Goal: Task Accomplishment & Management: Use online tool/utility

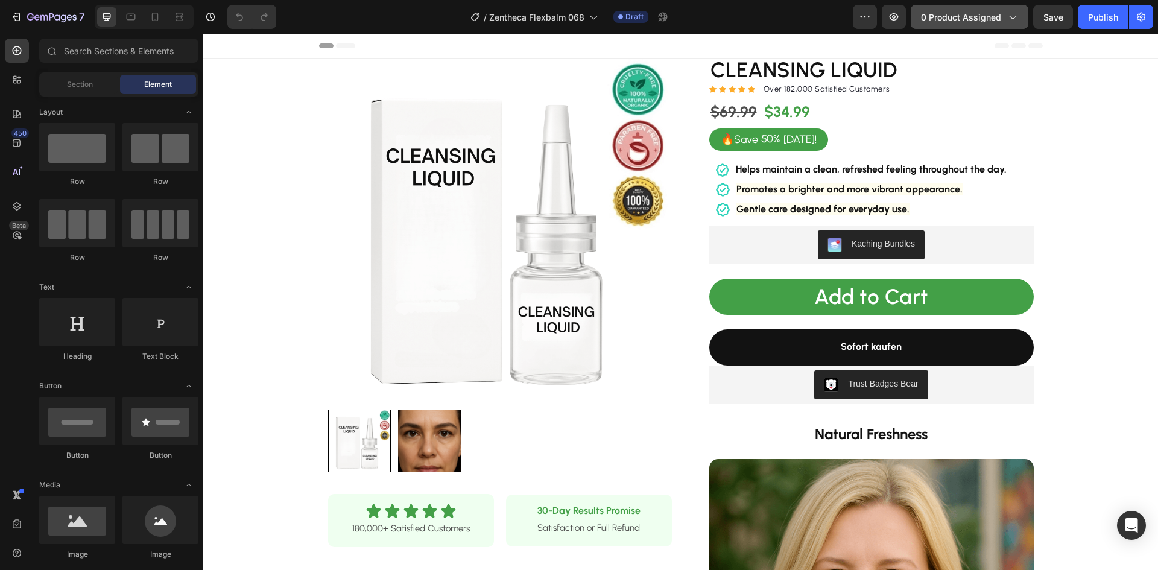
click at [953, 19] on span "0 product assigned" at bounding box center [961, 17] width 80 height 13
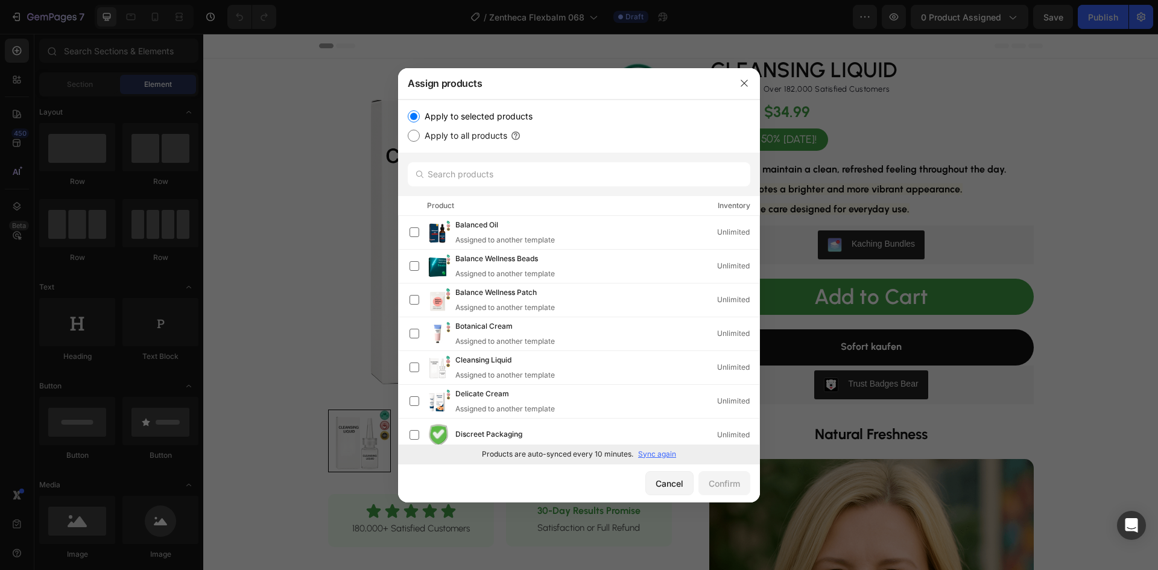
click at [657, 452] on p "Sync again" at bounding box center [657, 454] width 38 height 11
click at [468, 182] on input "text" at bounding box center [579, 174] width 343 height 24
paste input "Soothing Gel"
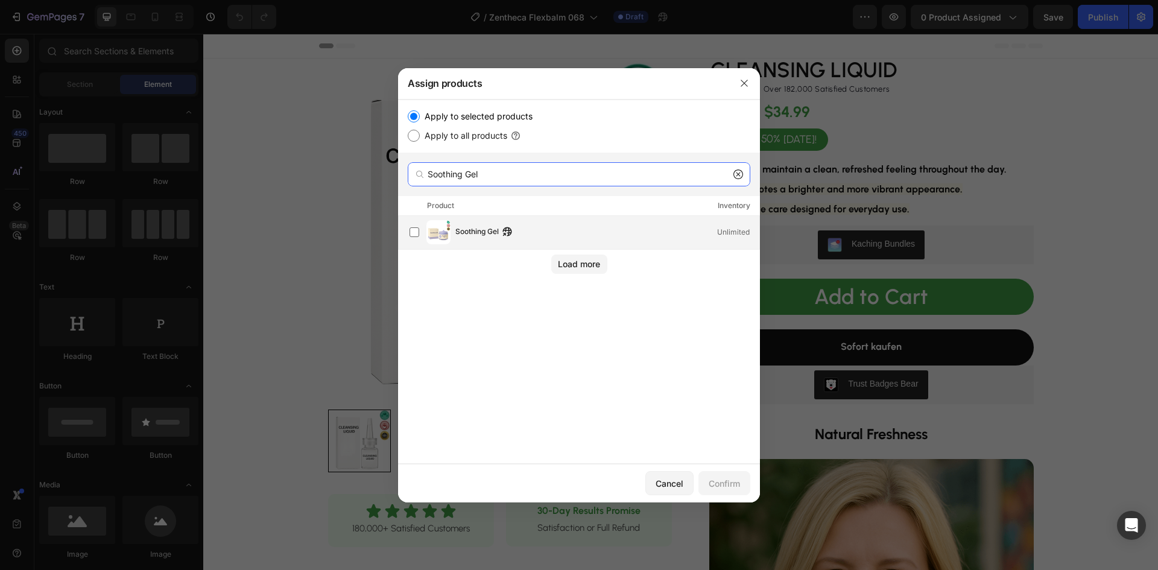
type input "Soothing Gel"
click at [463, 227] on span "Soothing Gel" at bounding box center [477, 232] width 43 height 13
click at [719, 484] on div "Confirm" at bounding box center [724, 483] width 31 height 13
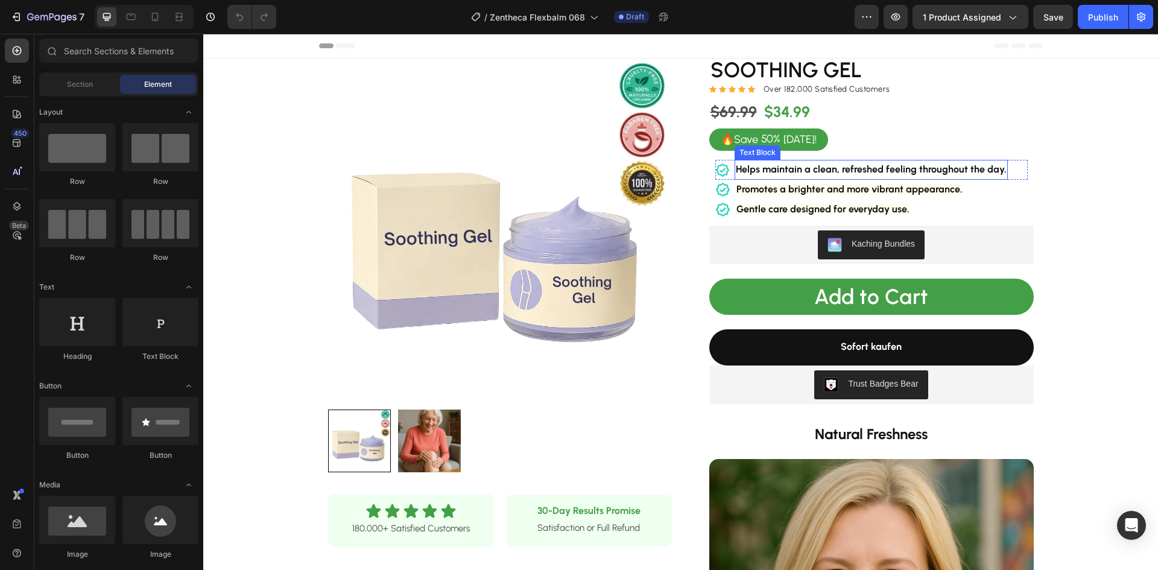
click at [825, 168] on strong "Helps maintain a clean, refreshed feeling throughout the day." at bounding box center [871, 169] width 271 height 11
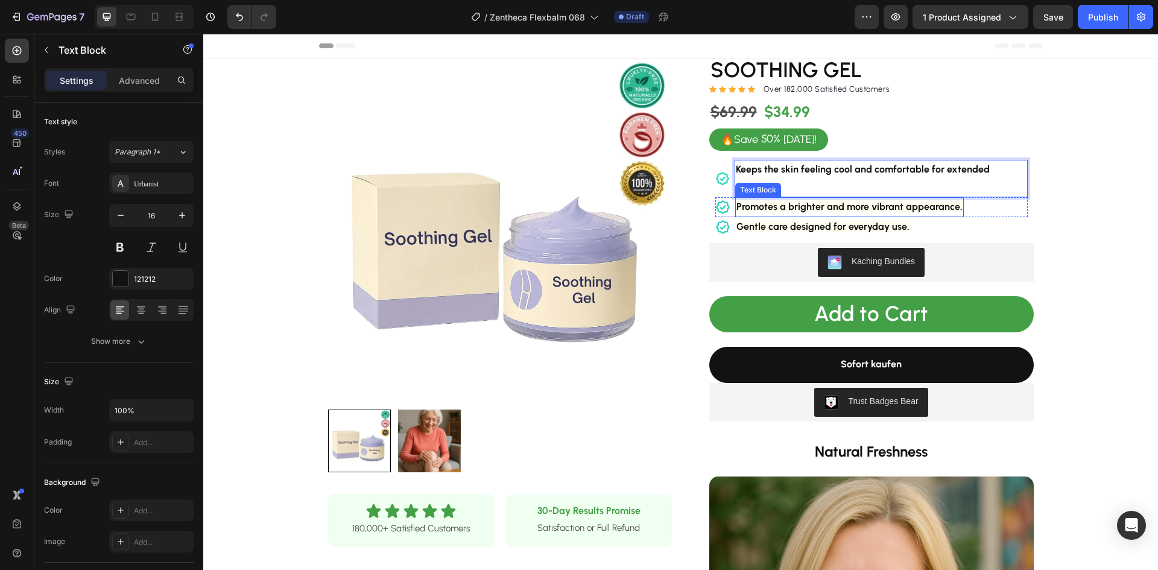
click at [843, 201] on strong "Promotes a brighter and more vibrant appearance." at bounding box center [850, 206] width 226 height 11
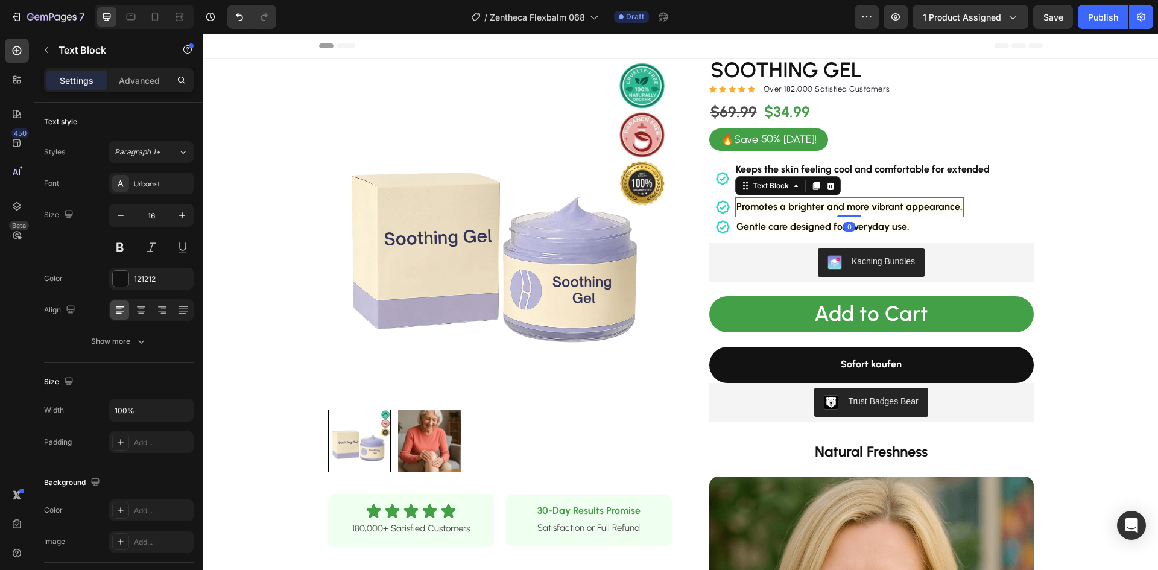
click at [843, 201] on strong "Promotes a brighter and more vibrant appearance." at bounding box center [850, 206] width 226 height 11
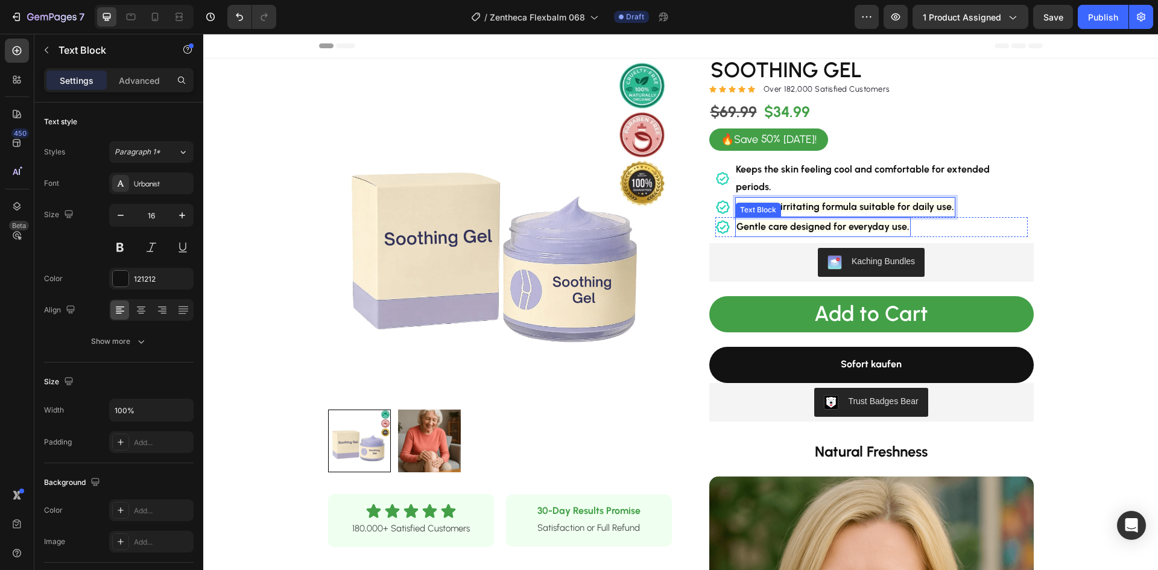
click at [780, 221] on strong "Gentle care designed for everyday use." at bounding box center [823, 226] width 173 height 11
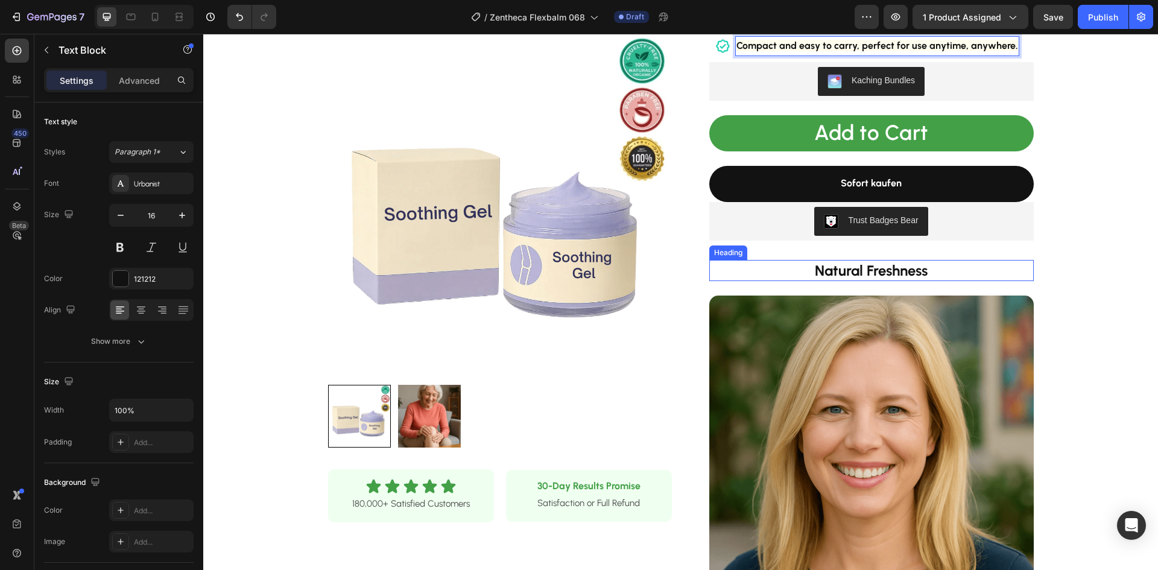
click at [857, 262] on strong "Natural Freshness" at bounding box center [871, 270] width 113 height 17
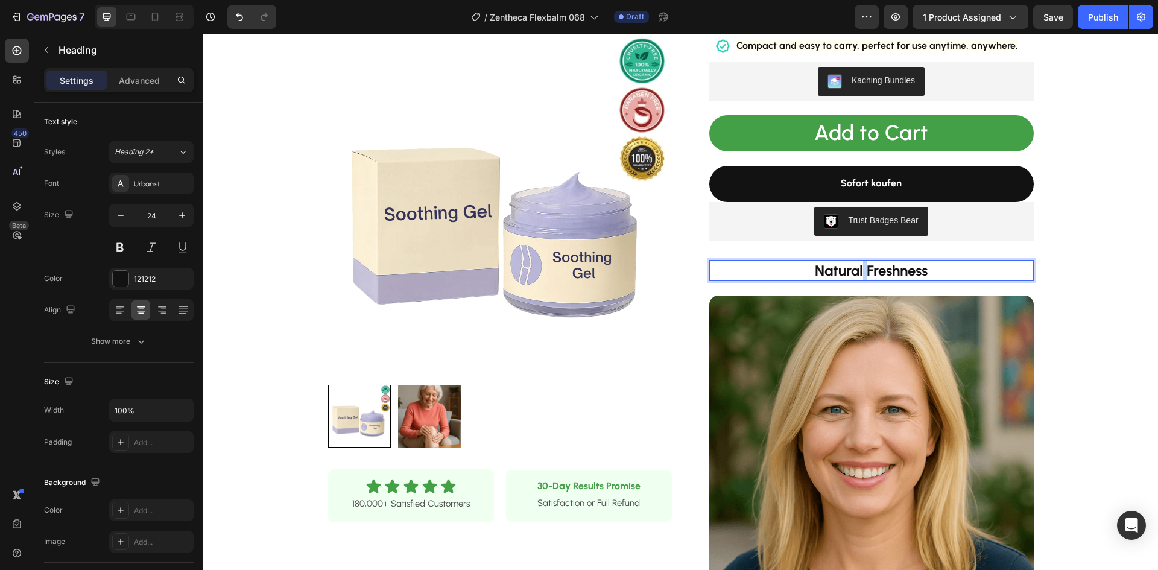
click at [857, 262] on strong "Natural Freshness" at bounding box center [871, 270] width 113 height 17
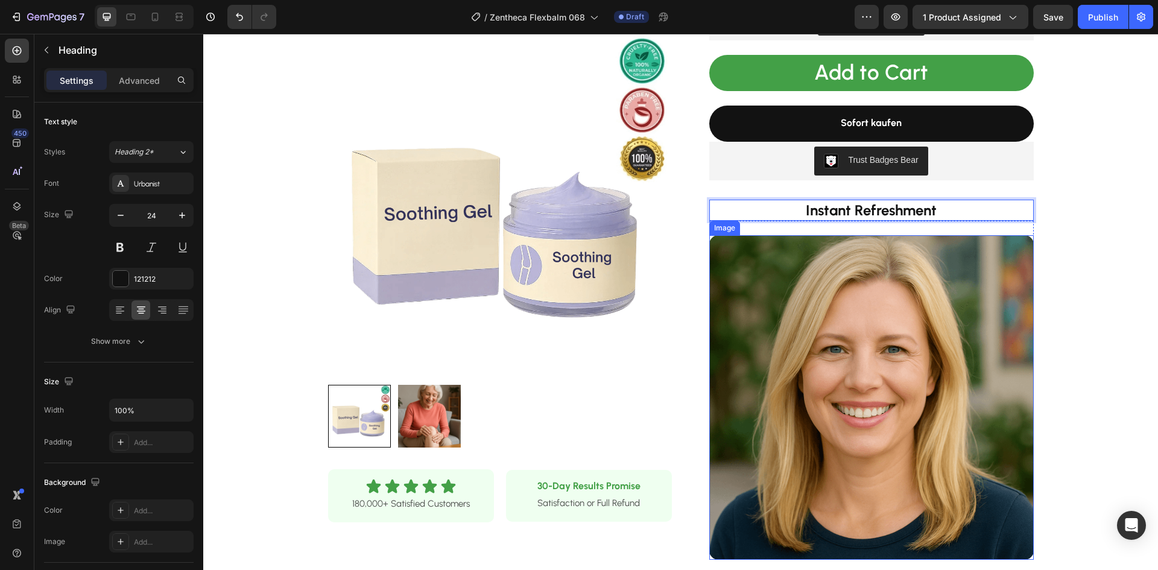
scroll to position [483, 0]
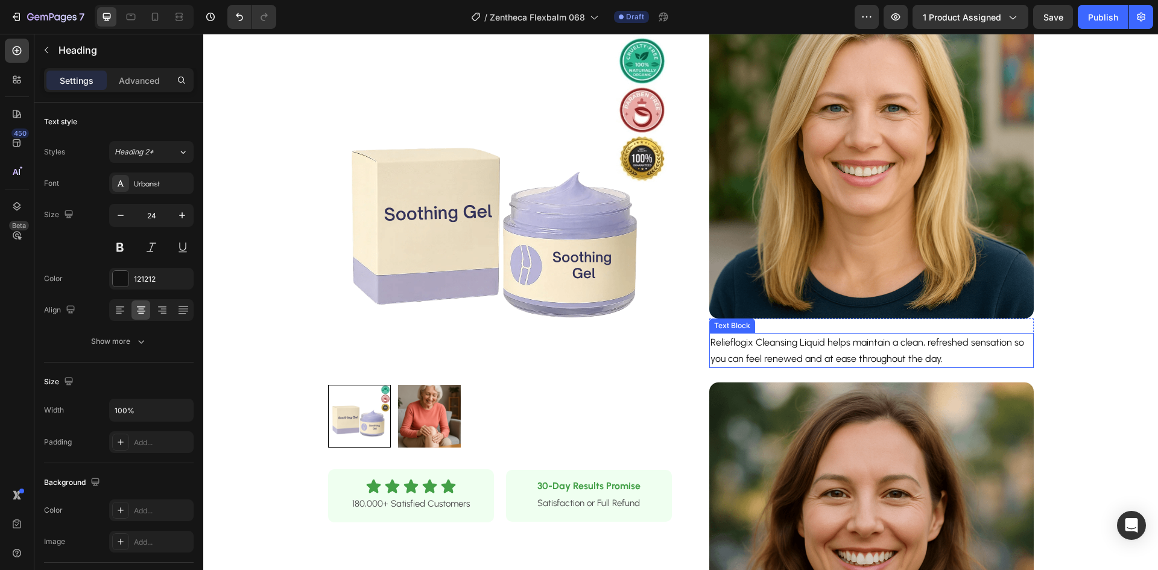
click at [790, 337] on span "Relieflogix Cleansing Liquid helps maintain a clean, refreshed sensation so you…" at bounding box center [868, 351] width 314 height 28
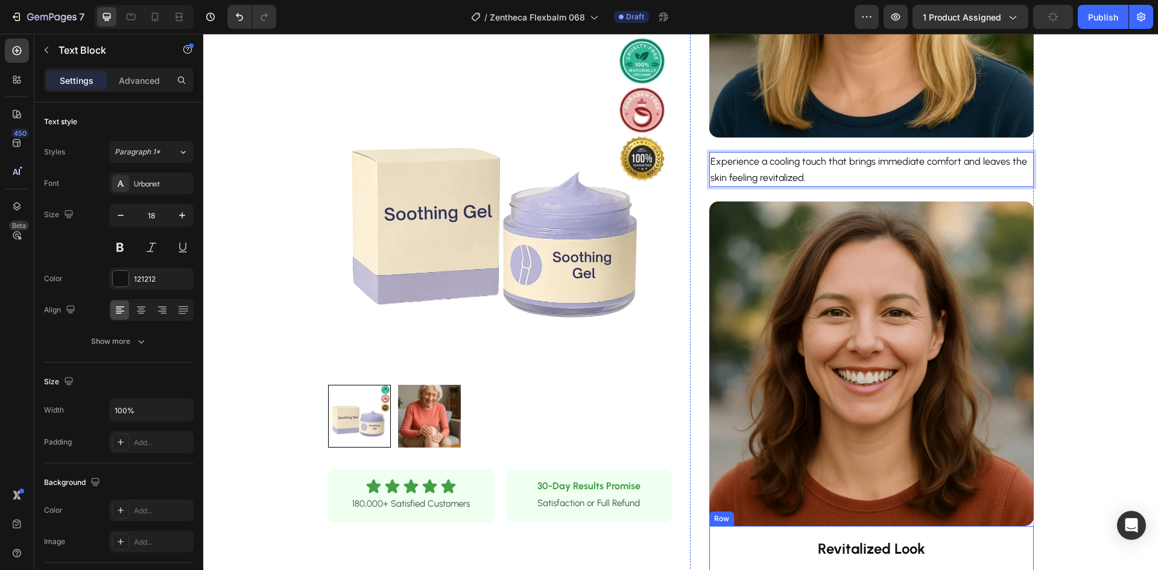
scroll to position [784, 0]
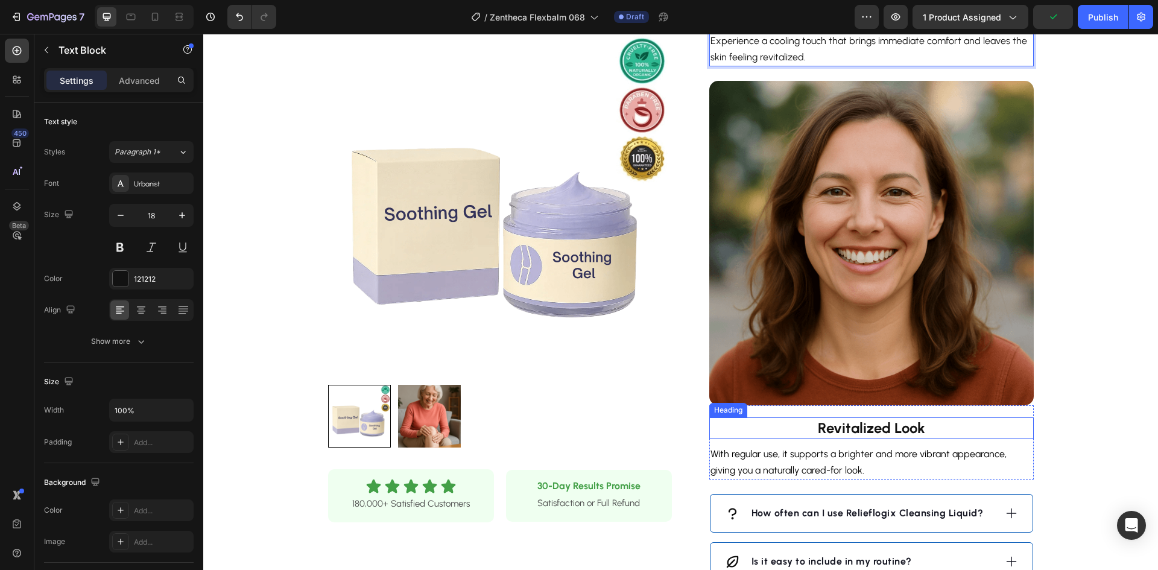
click at [854, 419] on strong "Revitalized Look" at bounding box center [871, 427] width 107 height 17
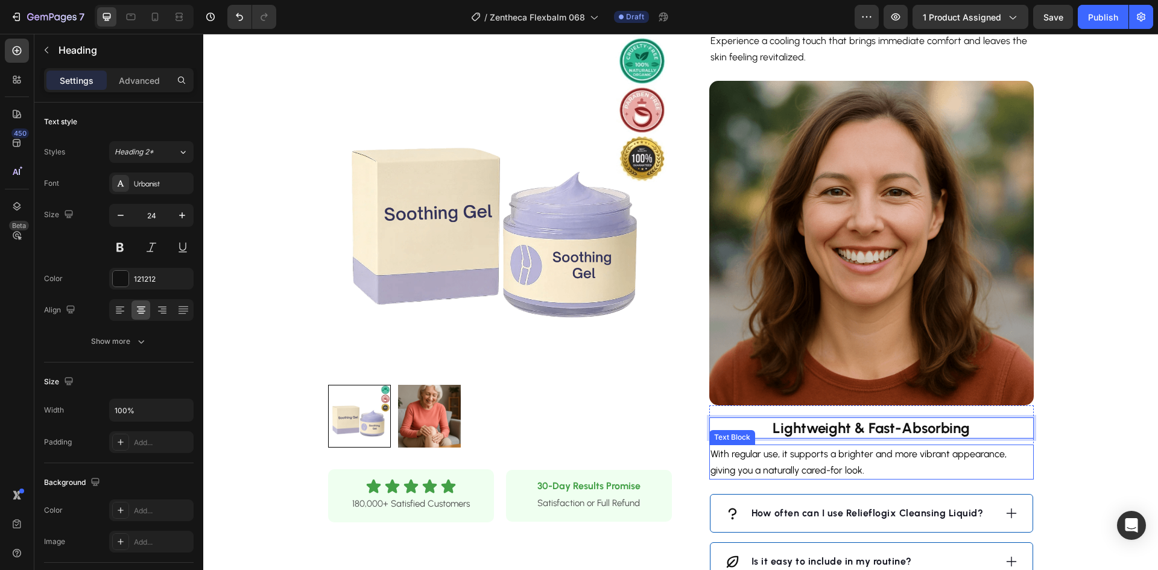
click at [789, 451] on span "With regular use, it supports a brighter and more vibrant appearance, giving yo…" at bounding box center [859, 462] width 296 height 28
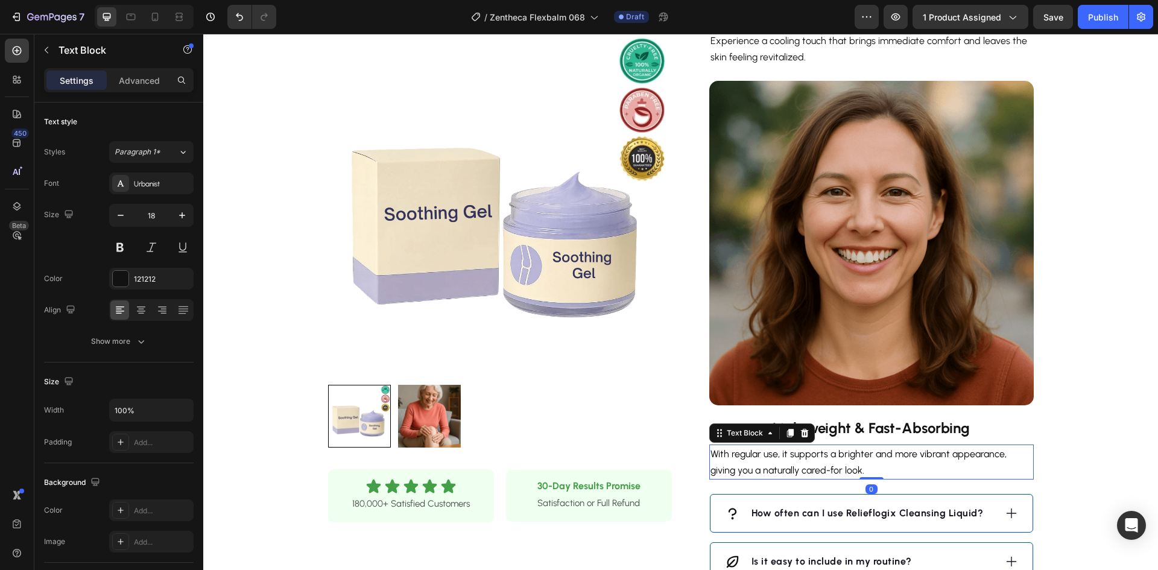
click at [789, 451] on span "With regular use, it supports a brighter and more vibrant appearance, giving yo…" at bounding box center [859, 462] width 296 height 28
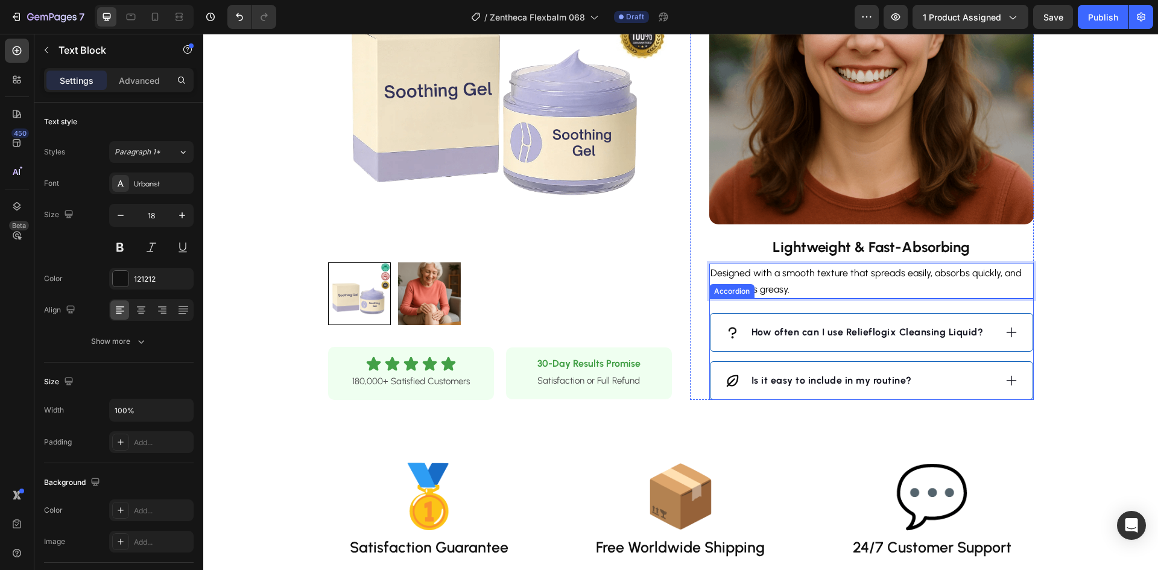
drag, startPoint x: 1012, startPoint y: 316, endPoint x: 995, endPoint y: 316, distance: 17.5
click at [1012, 326] on icon at bounding box center [1011, 332] width 13 height 13
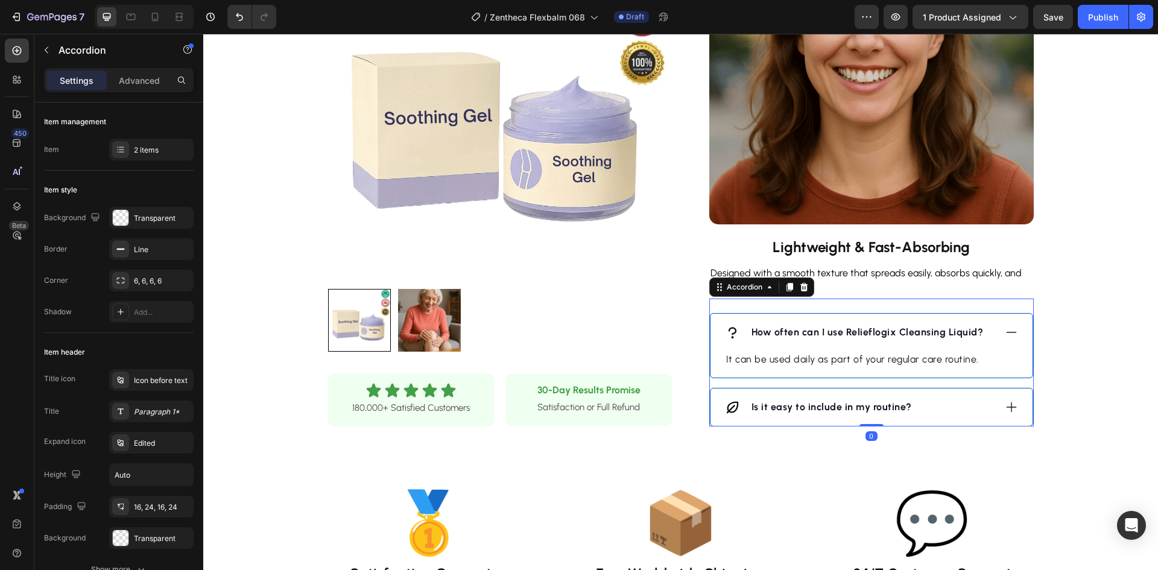
click at [916, 326] on strong "How often can I use Relieflogix Cleansing Liquid?" at bounding box center [868, 331] width 232 height 11
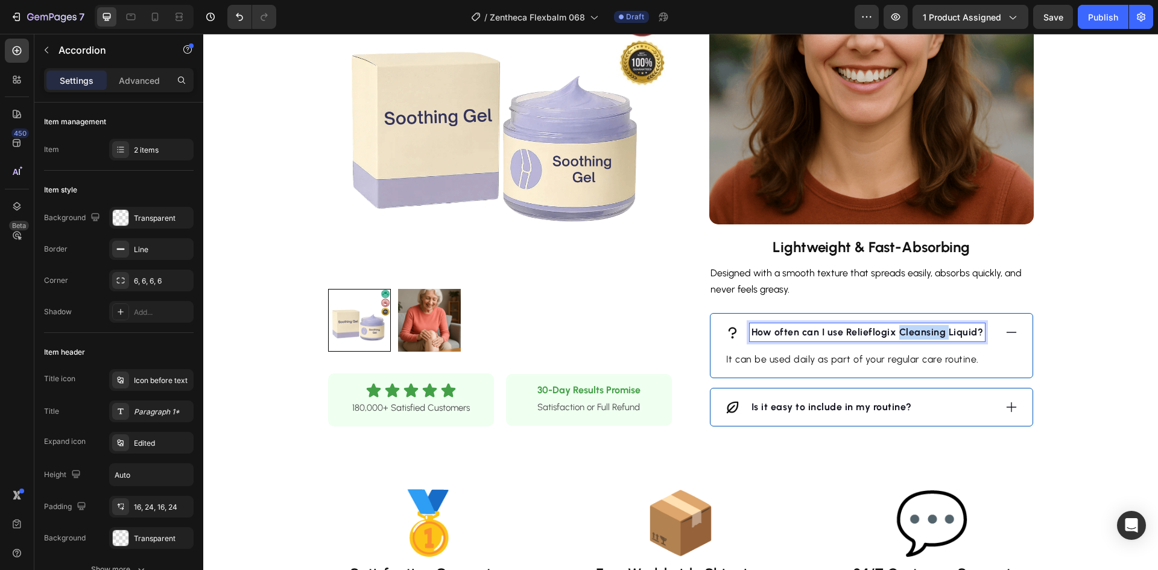
click at [916, 326] on strong "How often can I use Relieflogix Cleansing Liquid?" at bounding box center [868, 331] width 232 height 11
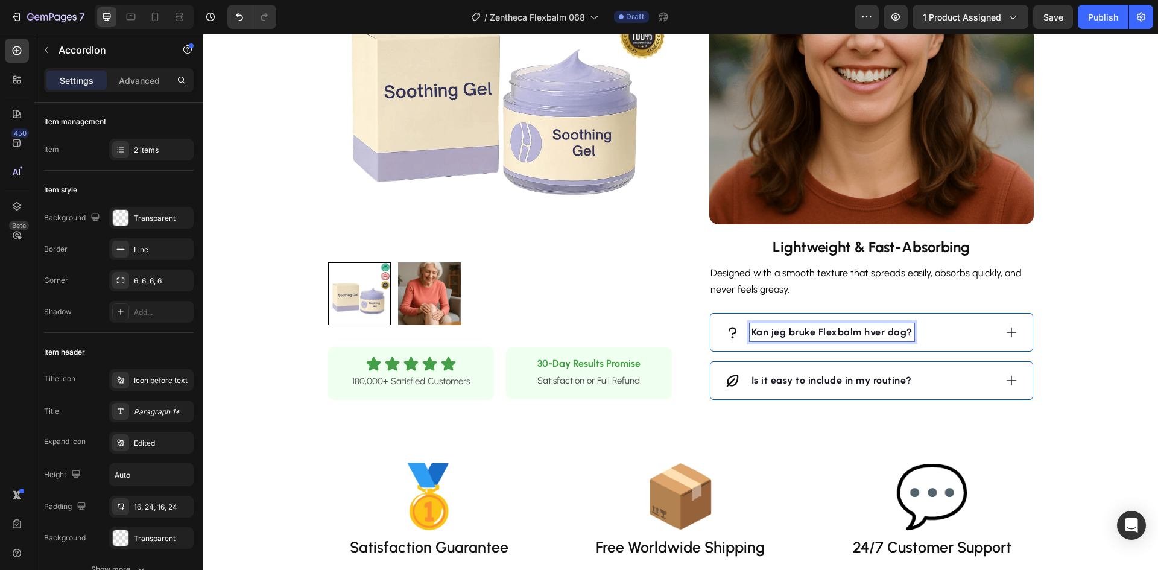
drag, startPoint x: 966, startPoint y: 316, endPoint x: 944, endPoint y: 319, distance: 21.9
click at [966, 323] on div "Kan jeg bruke Flexbalm hver dag?" at bounding box center [860, 332] width 270 height 18
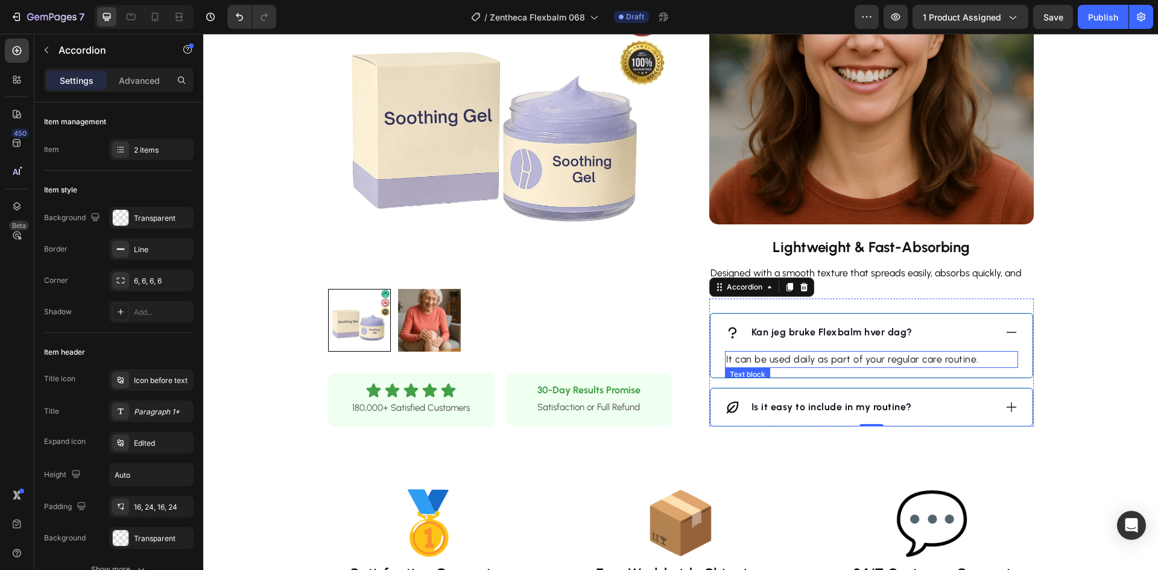
click at [860, 352] on p "It can be used daily as part of your regular care routine." at bounding box center [871, 359] width 291 height 14
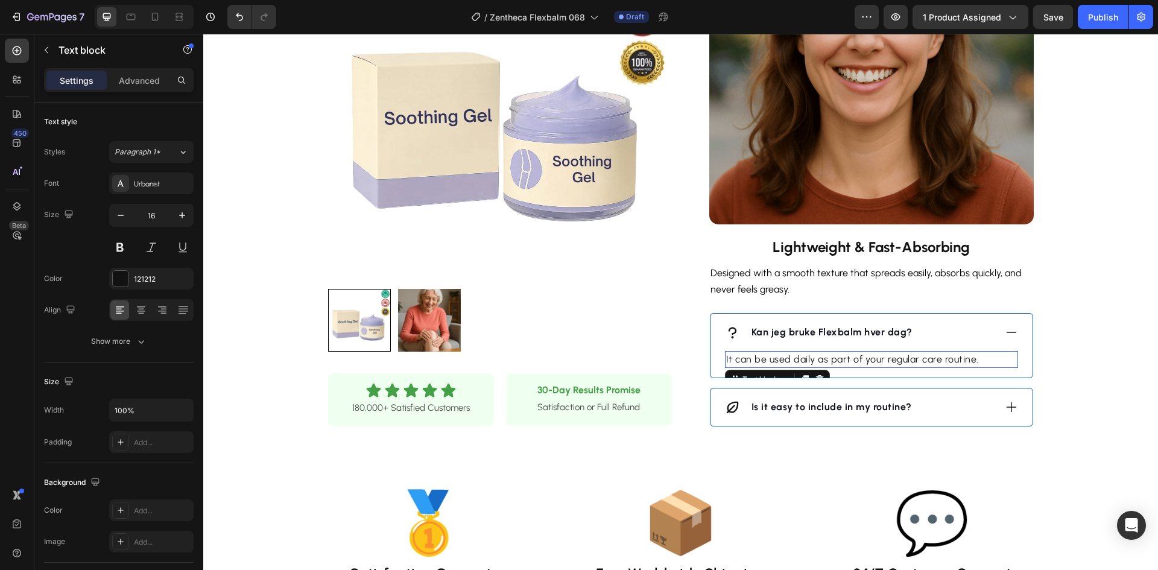
click at [860, 352] on p "It can be used daily as part of your regular care routine." at bounding box center [871, 359] width 291 height 14
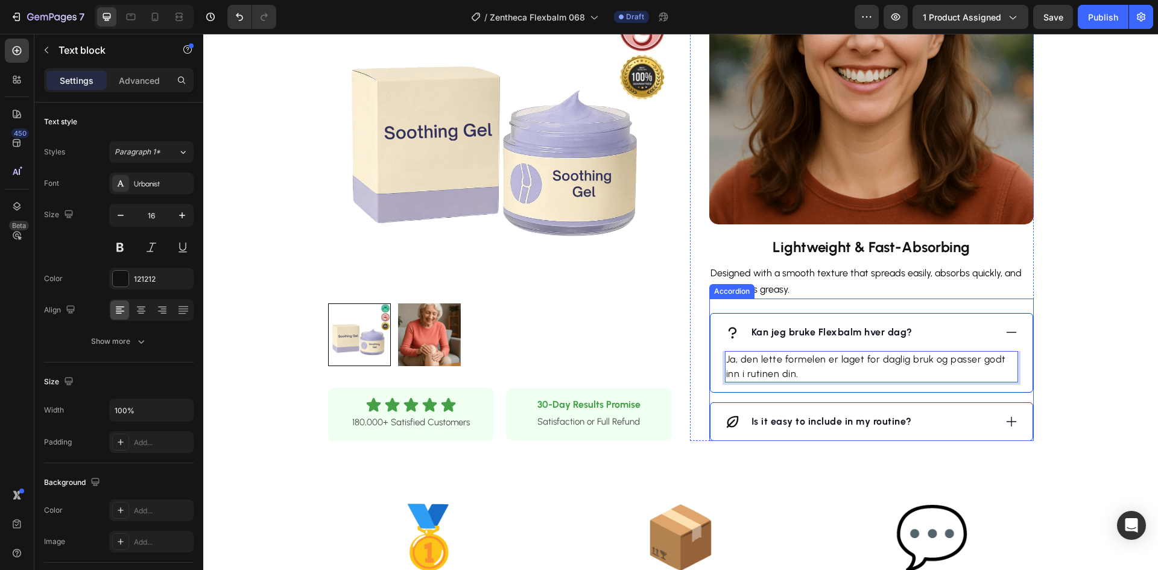
drag, startPoint x: 1000, startPoint y: 399, endPoint x: 904, endPoint y: 413, distance: 96.9
click at [1005, 415] on icon at bounding box center [1011, 421] width 13 height 13
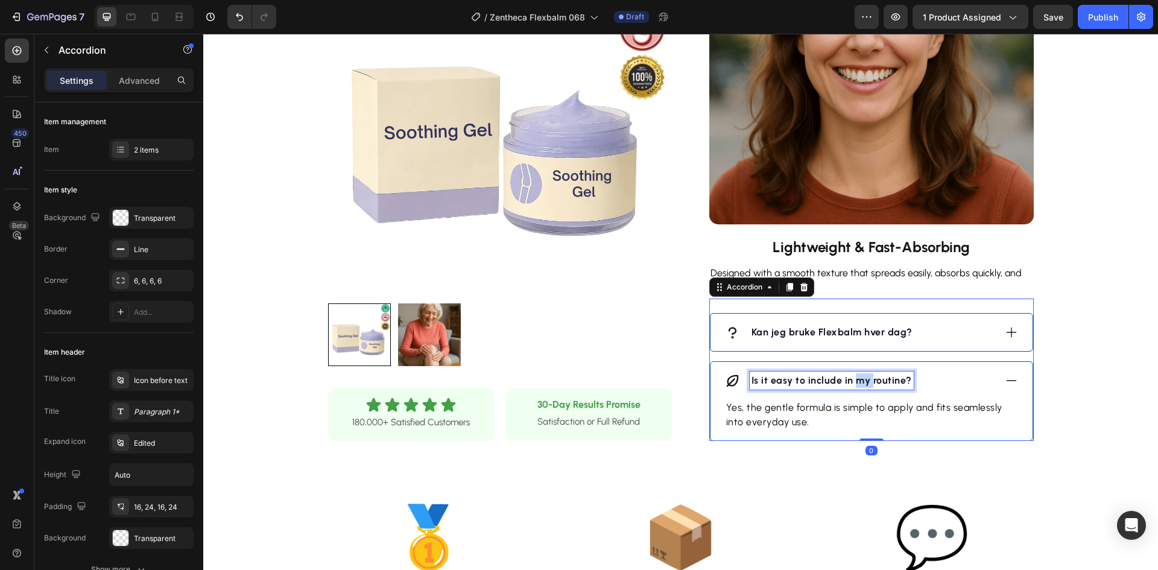
click at [857, 375] on strong "Is it easy to include in my routine?" at bounding box center [832, 380] width 160 height 11
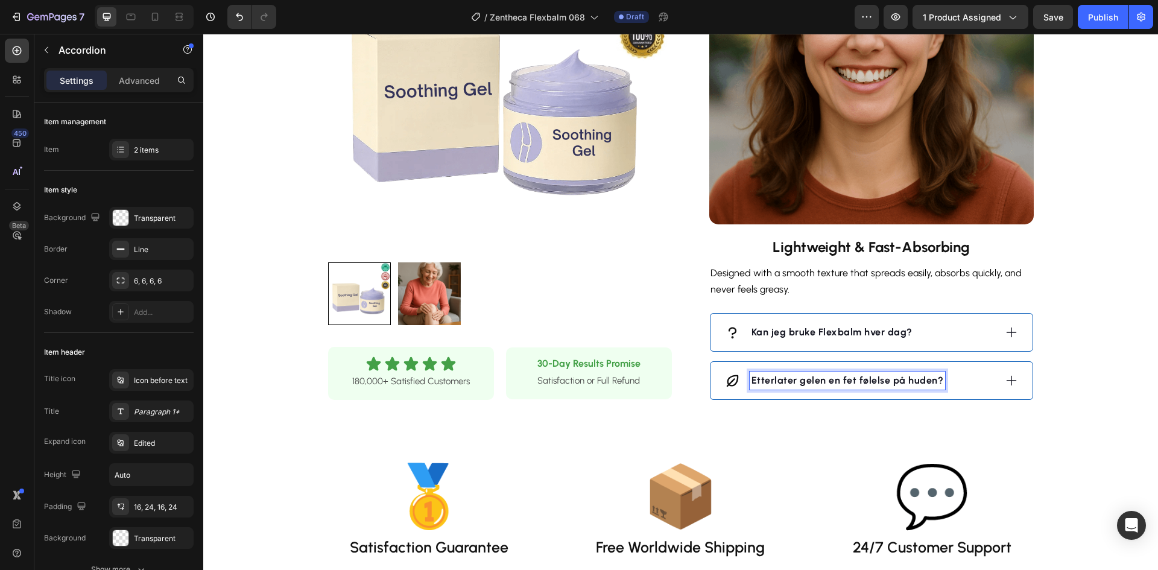
click at [961, 372] on div "Etterlater gelen en fet følelse på huden?" at bounding box center [860, 381] width 270 height 18
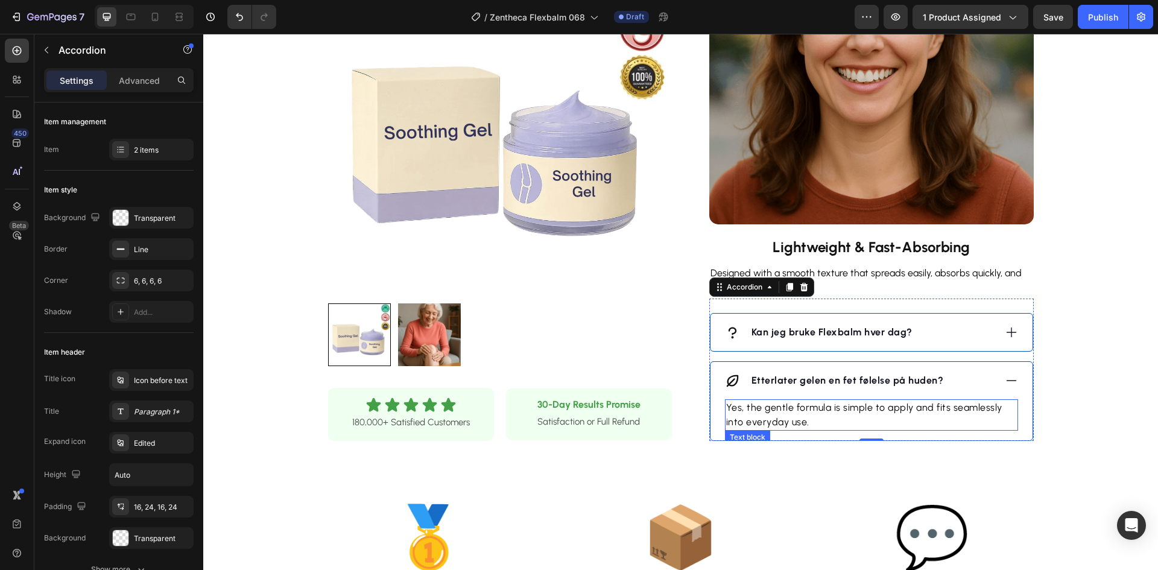
click at [869, 402] on span "Yes, the gentle formula is simple to apply and fits seamlessly into everyday us…" at bounding box center [864, 415] width 276 height 26
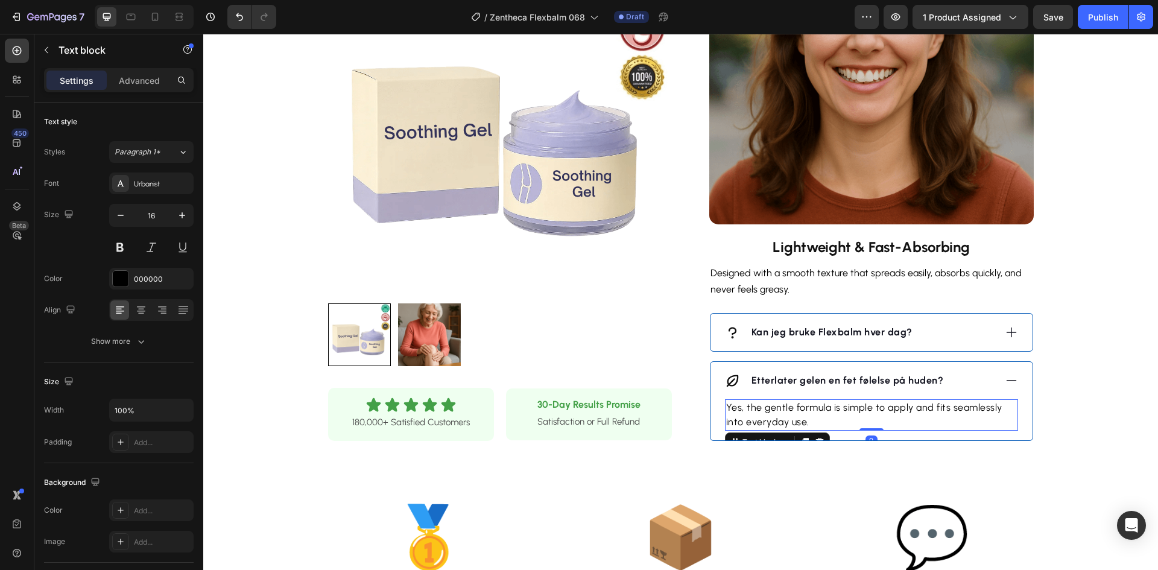
click at [867, 402] on span "Yes, the gentle formula is simple to apply and fits seamlessly into everyday us…" at bounding box center [864, 415] width 276 height 26
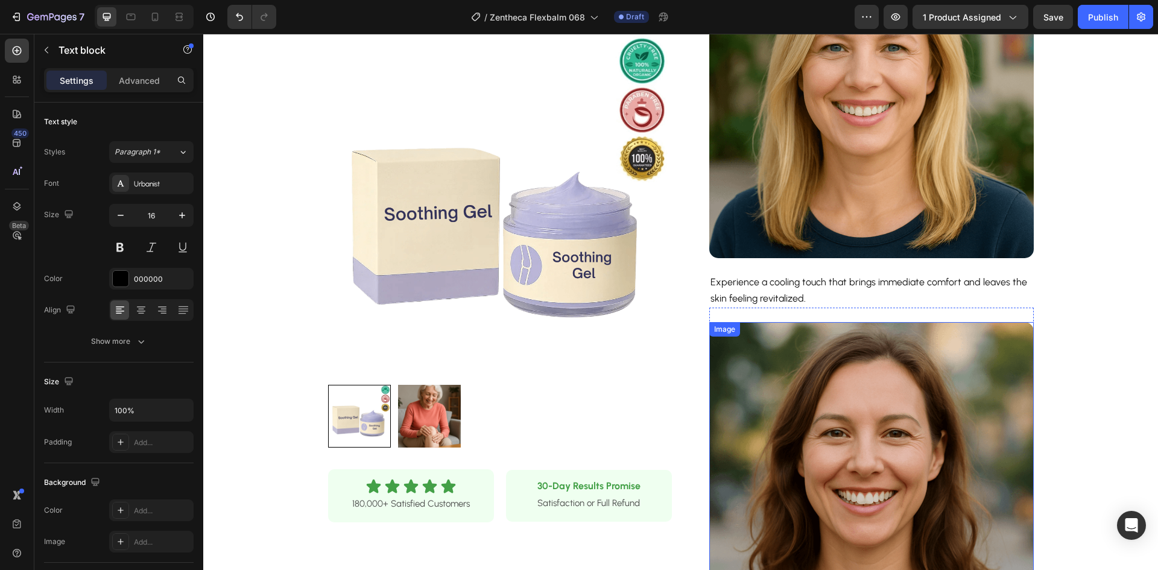
scroll to position [483, 0]
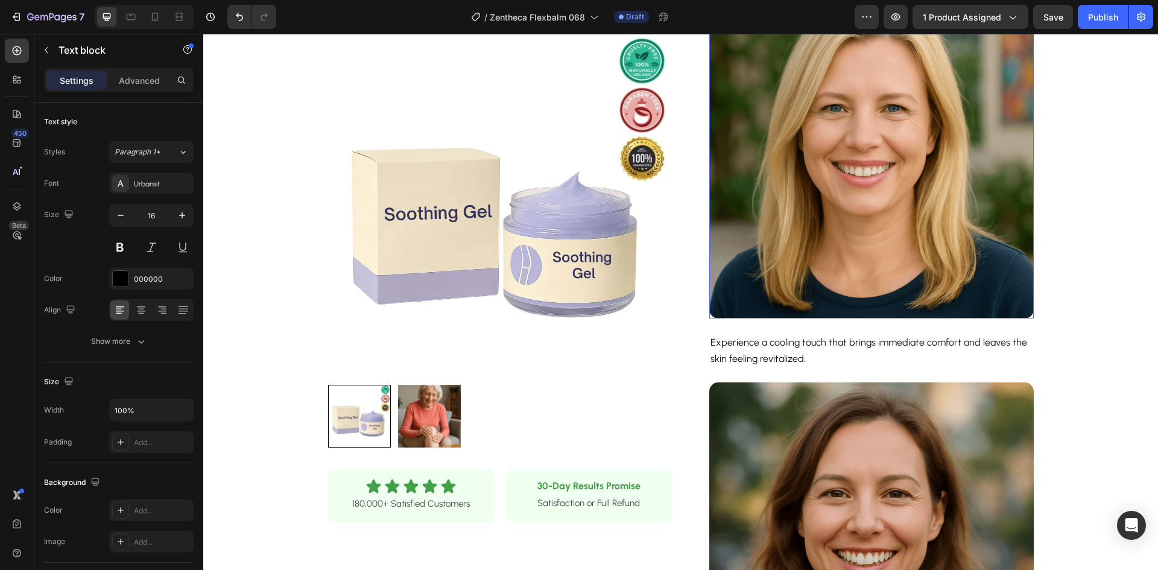
click at [818, 179] on img at bounding box center [872, 156] width 325 height 325
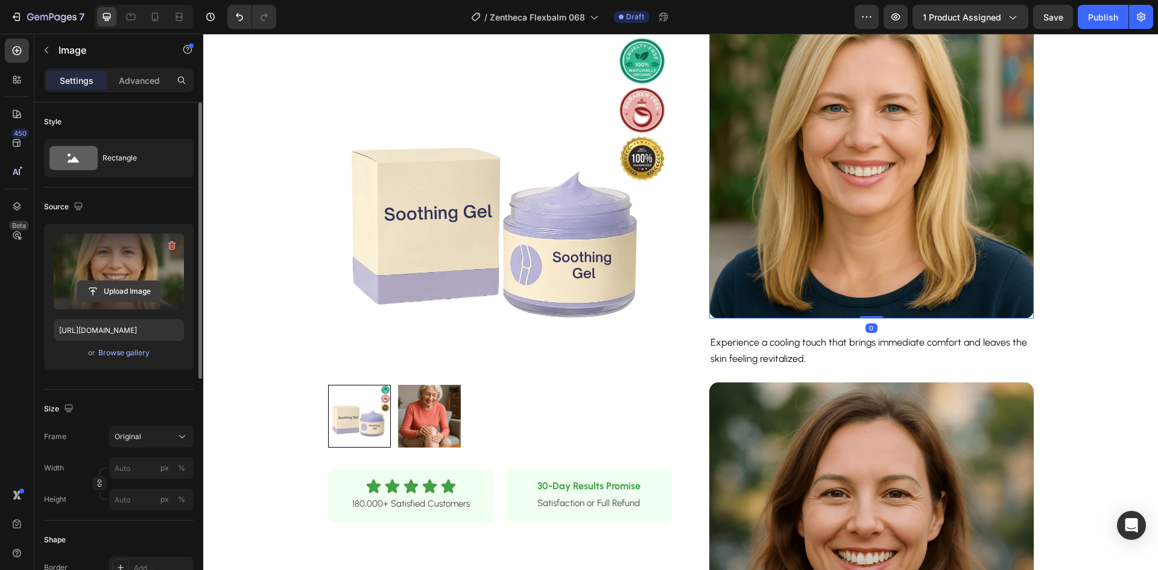
click at [126, 285] on input "file" at bounding box center [118, 291] width 83 height 21
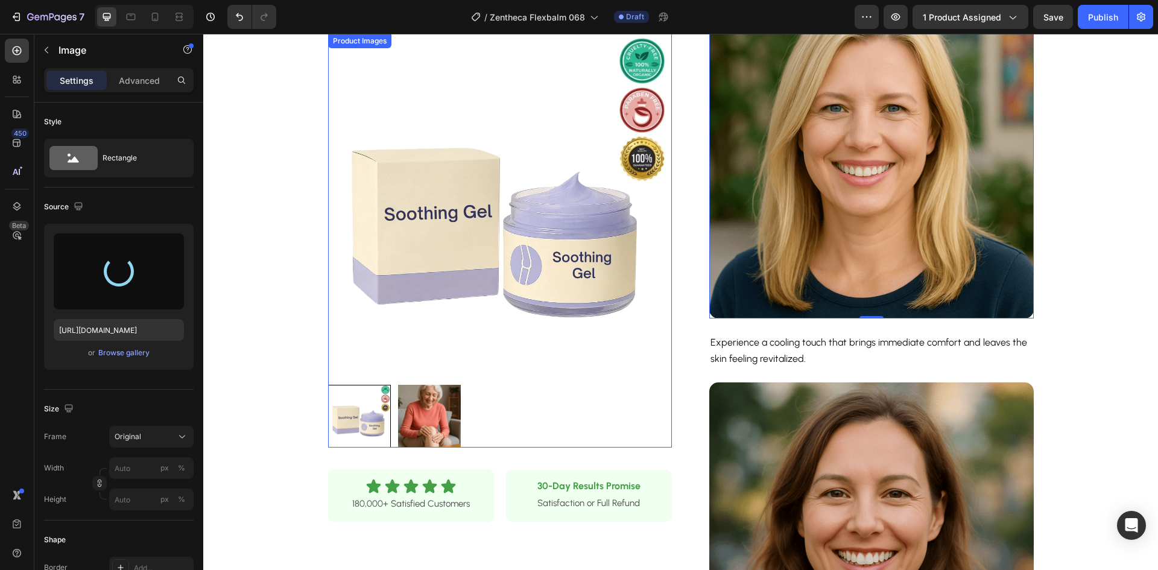
type input "[URL][DOMAIN_NAME]"
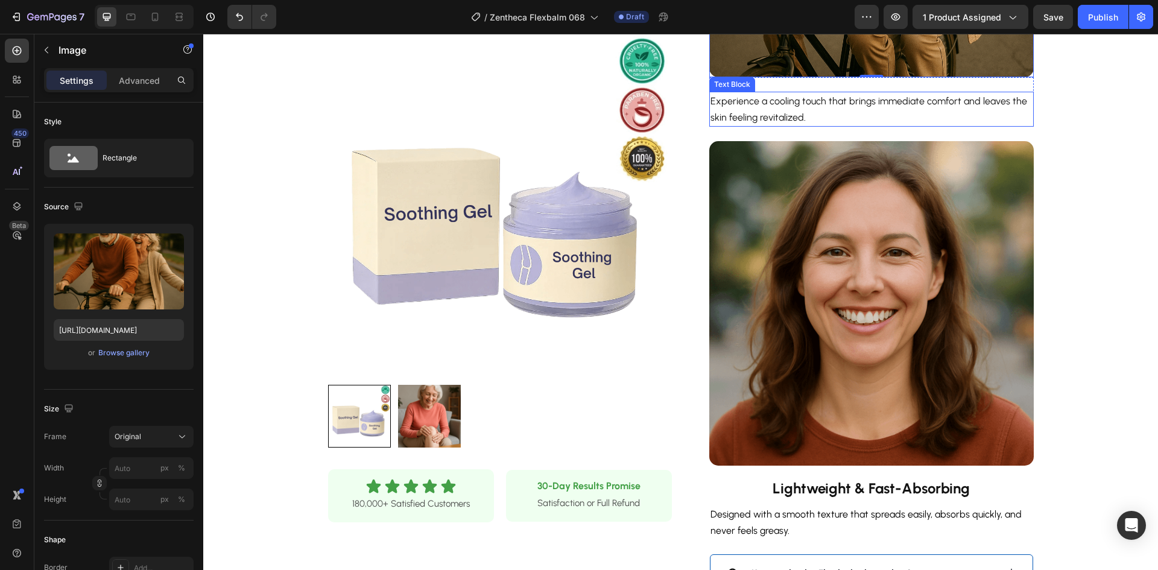
scroll to position [784, 0]
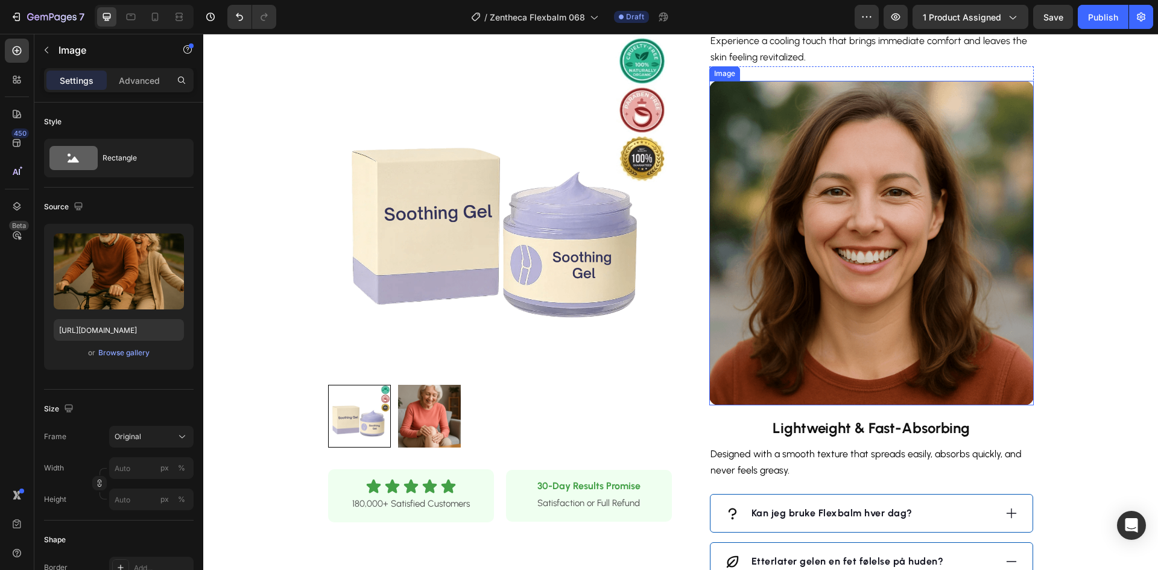
click at [896, 230] on img at bounding box center [872, 243] width 325 height 325
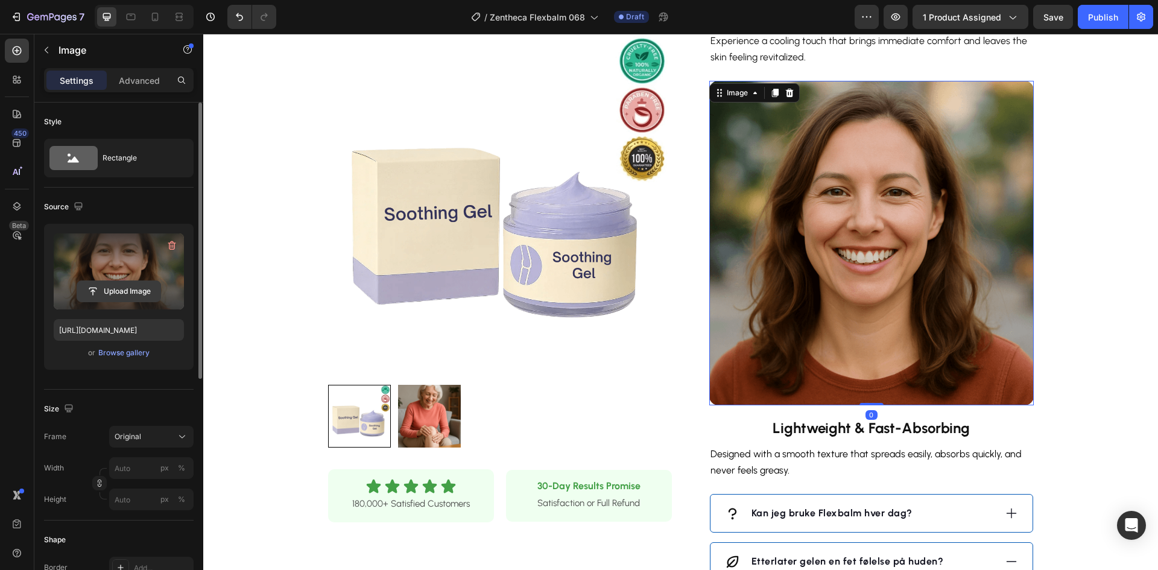
click at [129, 288] on input "file" at bounding box center [118, 291] width 83 height 21
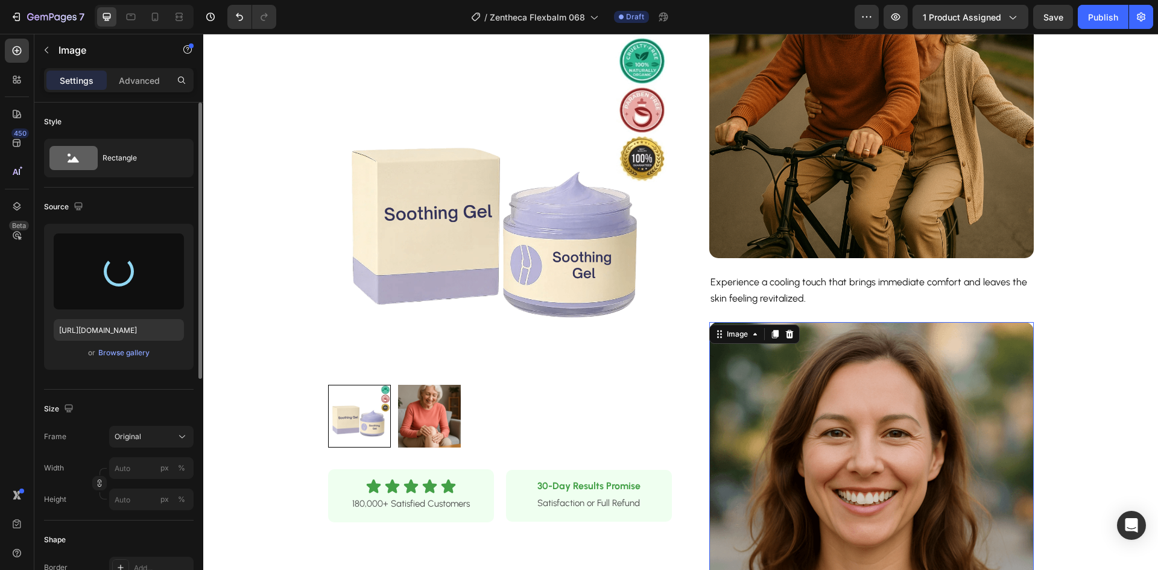
type input "[URL][DOMAIN_NAME]"
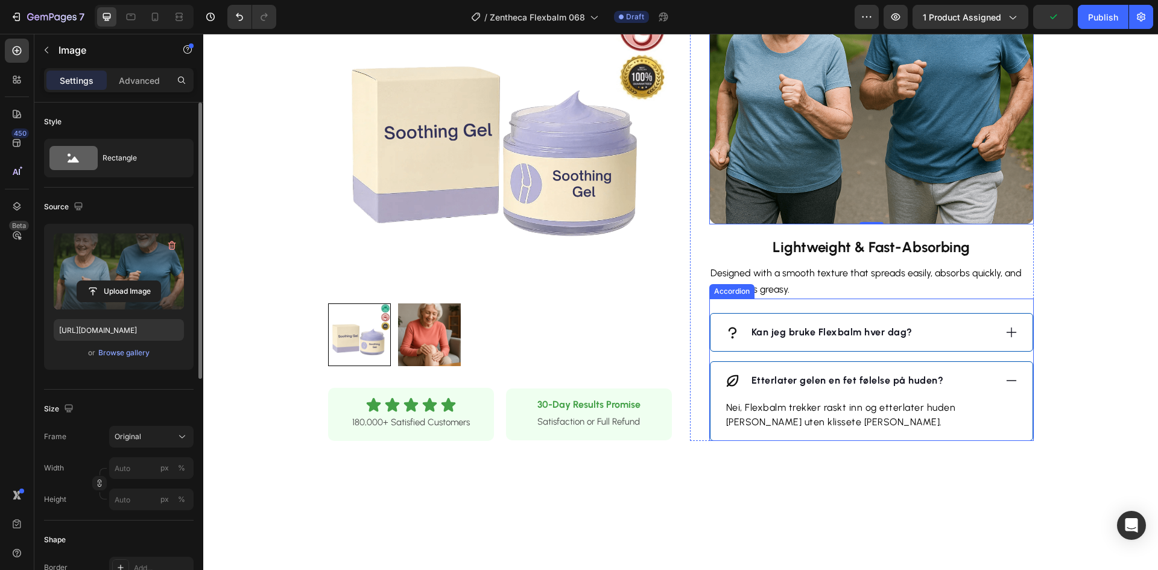
scroll to position [603, 0]
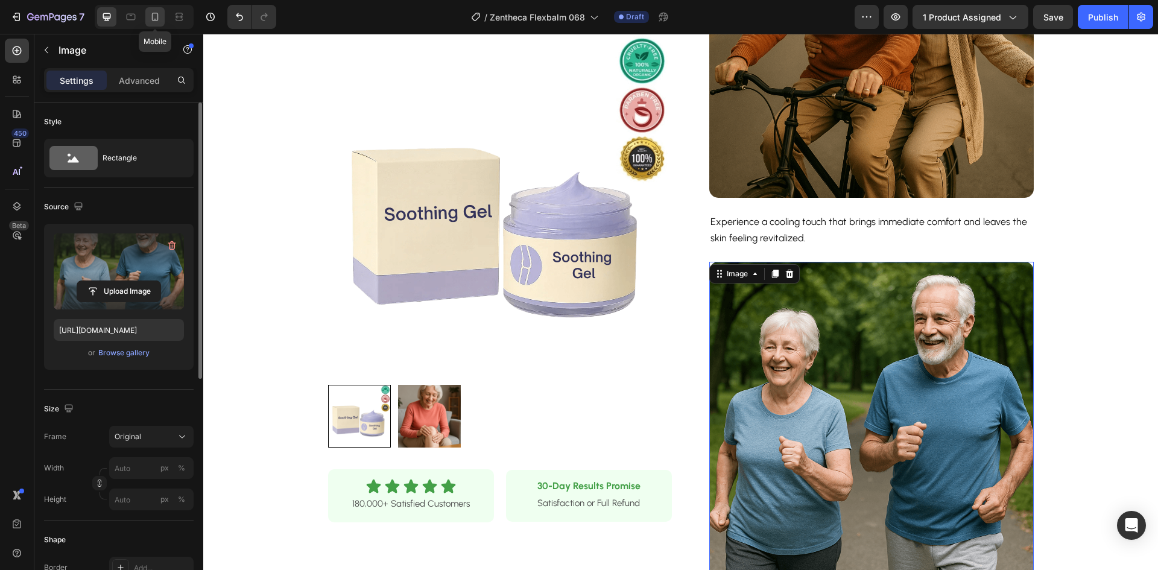
click at [155, 14] on icon at bounding box center [155, 17] width 12 height 12
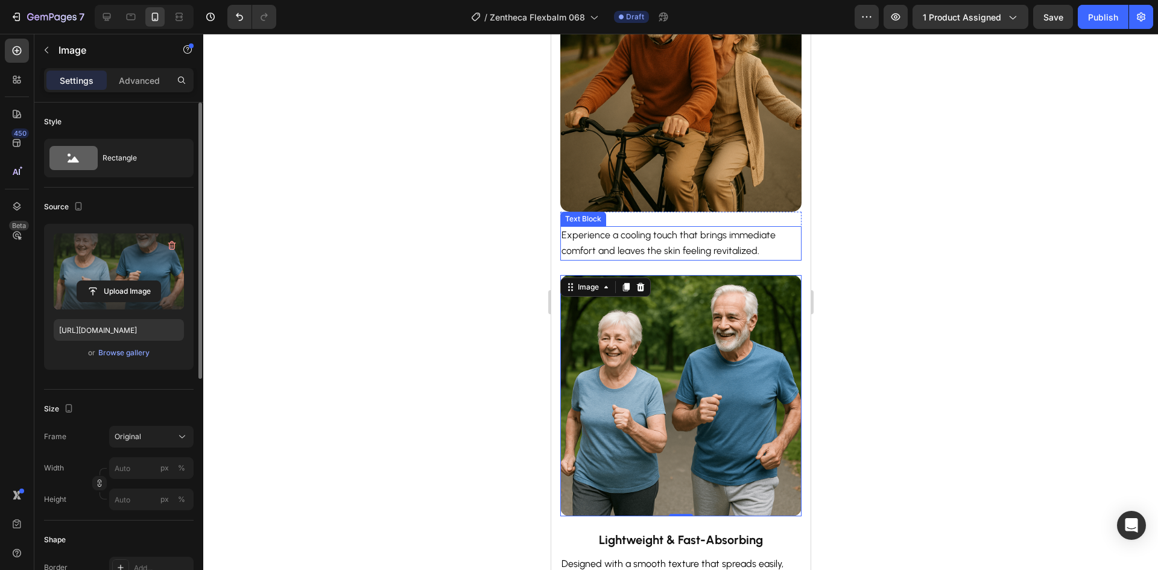
scroll to position [688, 0]
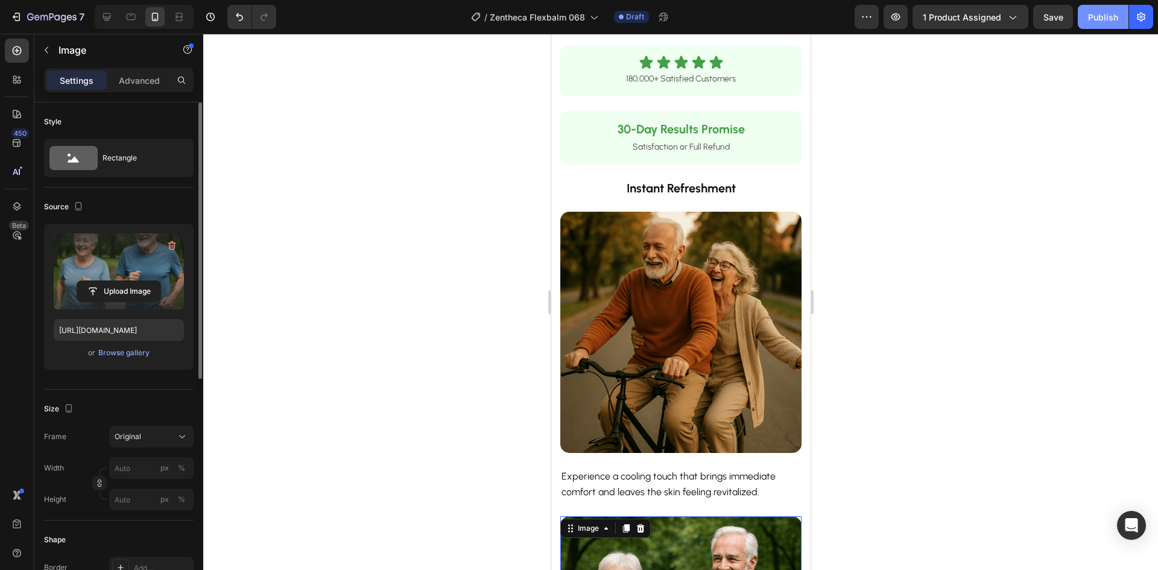
click at [1094, 16] on div "Publish" at bounding box center [1103, 17] width 30 height 13
